Goal: Obtain resource: Download file/media

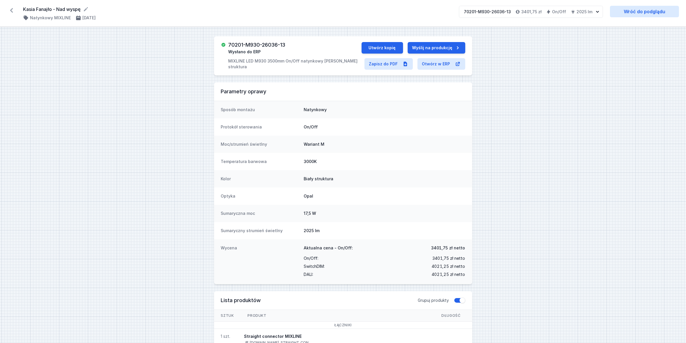
click at [14, 11] on icon at bounding box center [11, 10] width 9 height 9
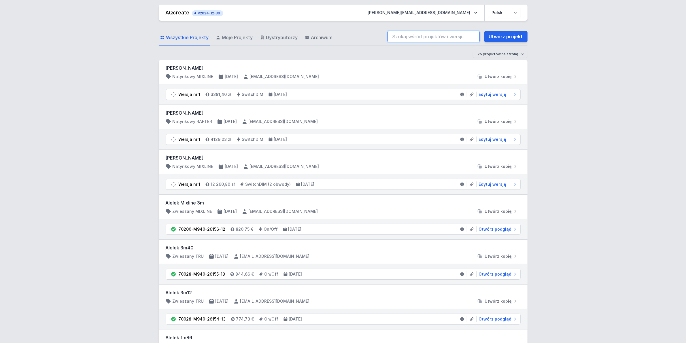
click at [434, 38] on input "search" at bounding box center [433, 37] width 92 height 12
type input "70201-M930-26053-13"
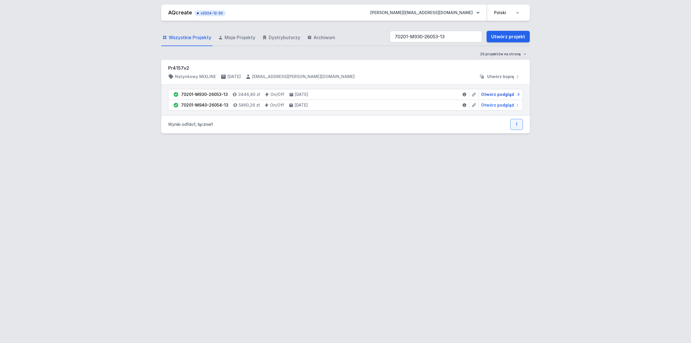
click at [498, 94] on span "Otwórz podgląd" at bounding box center [497, 95] width 33 height 6
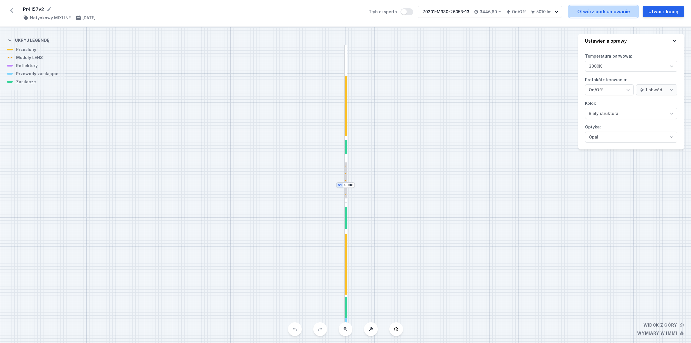
click at [575, 10] on link "Otwórz podsumowanie" at bounding box center [603, 12] width 69 height 12
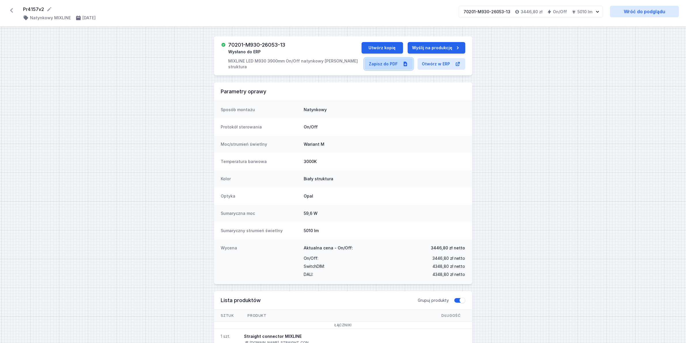
click at [378, 63] on link "Zapisz do PDF" at bounding box center [388, 64] width 48 height 12
click at [10, 10] on icon at bounding box center [11, 10] width 9 height 9
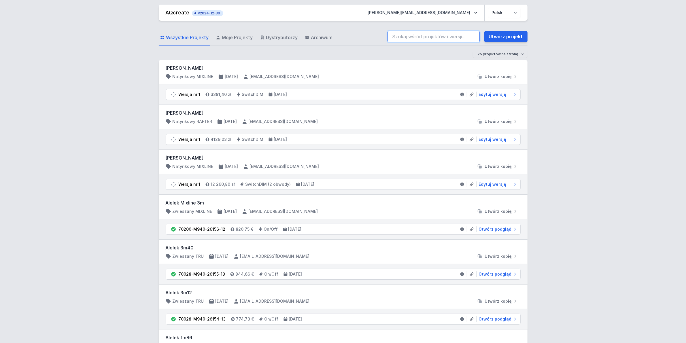
click at [430, 38] on input "search" at bounding box center [433, 37] width 92 height 12
type input "70201-M940-26054-13"
